Goal: Information Seeking & Learning: Learn about a topic

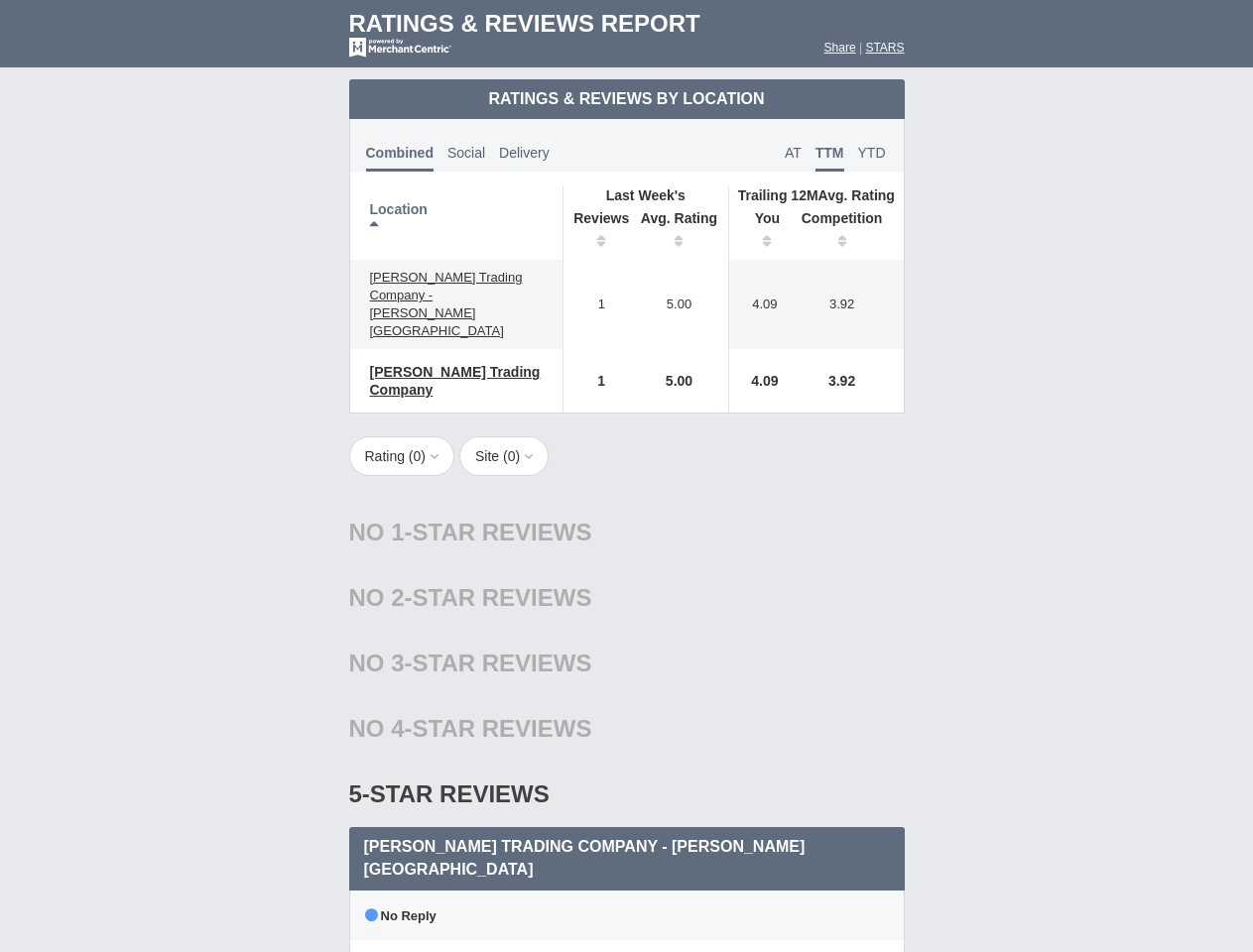
scroll to position [961, 0]
click at [626, 499] on div "No 1-Star Reviews 1 star" at bounding box center [627, 532] width 555 height 66
click at [456, 223] on th "Location" at bounding box center [457, 223] width 213 height 74
click at [596, 232] on th "Reviews" at bounding box center [596, 232] width 68 height 56
click at [680, 232] on th "Avg. Rating" at bounding box center [680, 232] width 100 height 56
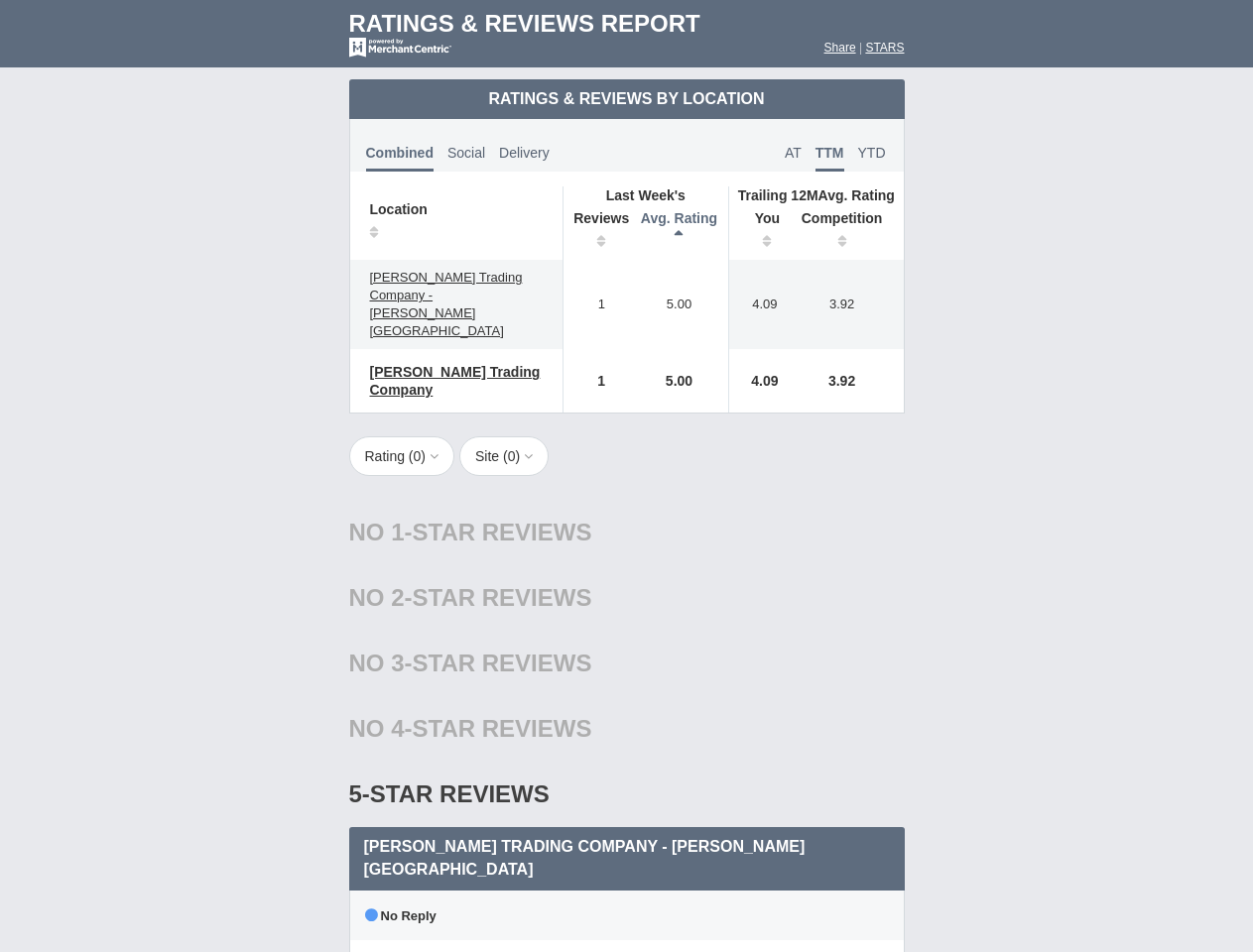
click at [759, 232] on th "You" at bounding box center [759, 232] width 62 height 56
click at [847, 232] on th "Competition" at bounding box center [847, 232] width 113 height 56
click at [627, 696] on div "No 4-Star Reviews 4 star" at bounding box center [627, 729] width 555 height 66
click at [404, 436] on button "Rating ( 0 )" at bounding box center [402, 456] width 106 height 40
click at [510, 436] on button "Site ( 0 )" at bounding box center [504, 456] width 90 height 40
